Goal: Task Accomplishment & Management: Manage account settings

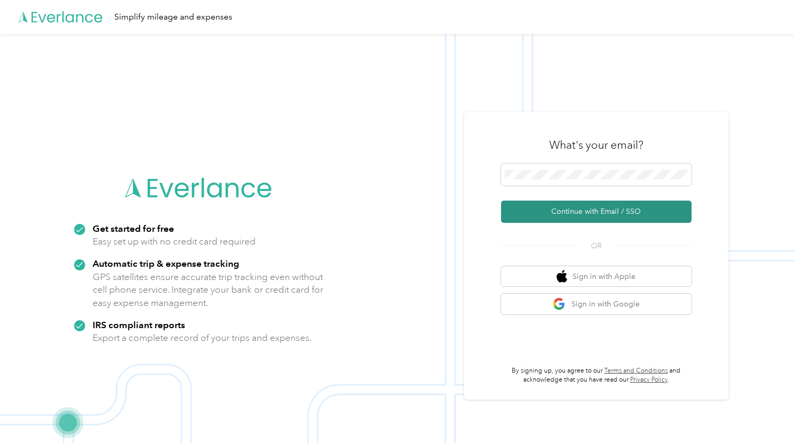
click at [572, 214] on button "Continue with Email / SSO" at bounding box center [596, 211] width 190 height 22
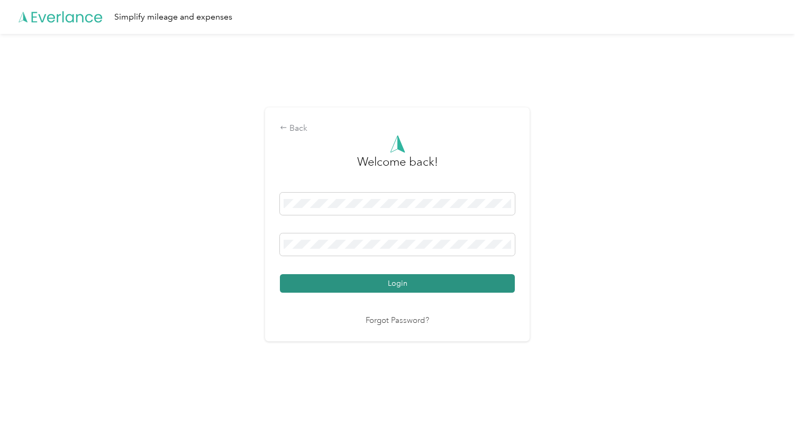
click at [419, 281] on button "Login" at bounding box center [397, 283] width 235 height 19
